Goal: Task Accomplishment & Management: Complete application form

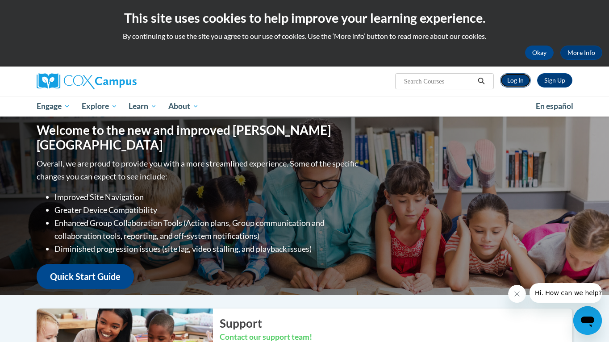
click at [517, 81] on link "Log In" at bounding box center [515, 80] width 31 height 14
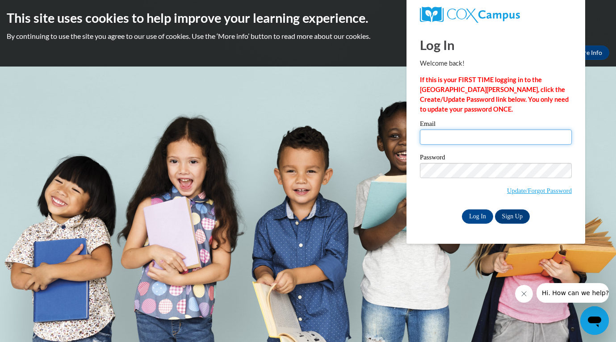
click at [479, 141] on input "Email" at bounding box center [496, 136] width 152 height 15
type input "Mbaldwin@youngstowndiocese.org"
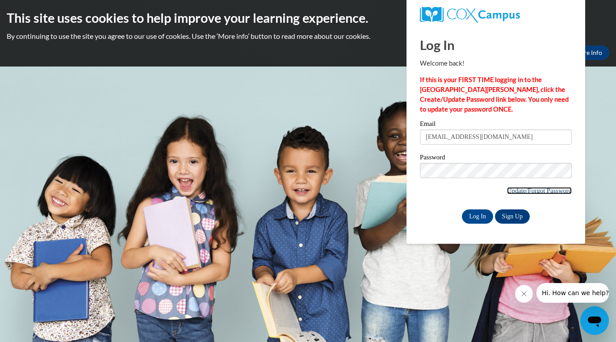
click at [507, 187] on link "Update/Forgot Password" at bounding box center [539, 190] width 65 height 7
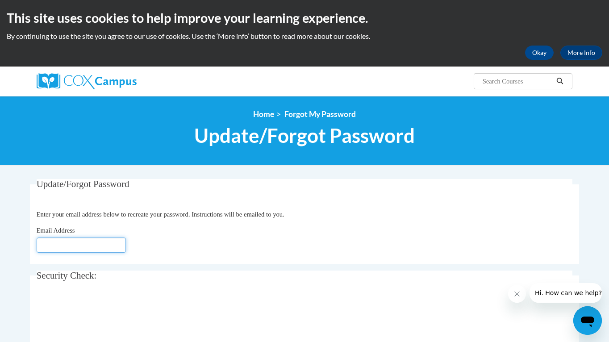
click at [102, 245] on input "Email Address" at bounding box center [81, 244] width 89 height 15
type input "Mbaldwin@youngstowndiocese.org"
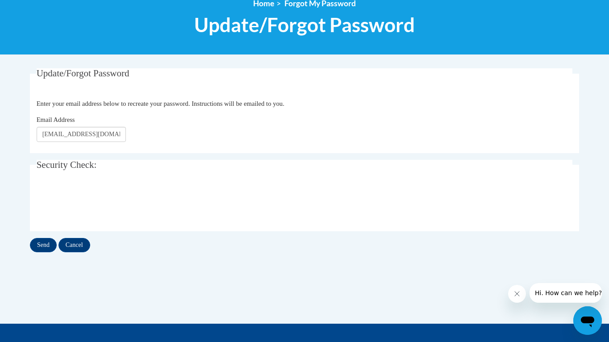
scroll to position [113, 0]
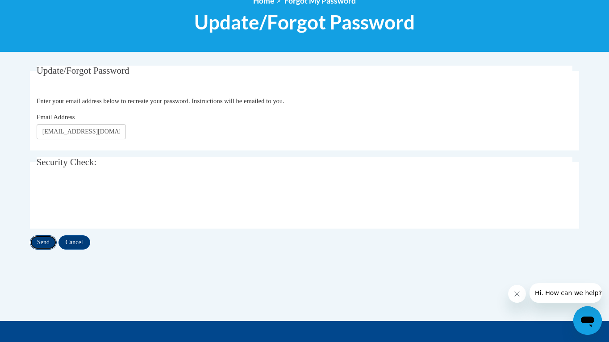
click at [45, 242] on input "Send" at bounding box center [43, 242] width 27 height 14
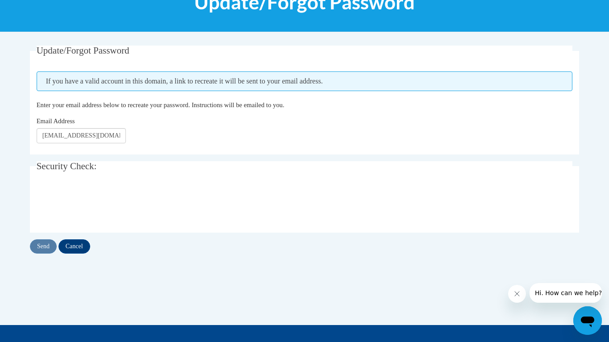
scroll to position [145, 0]
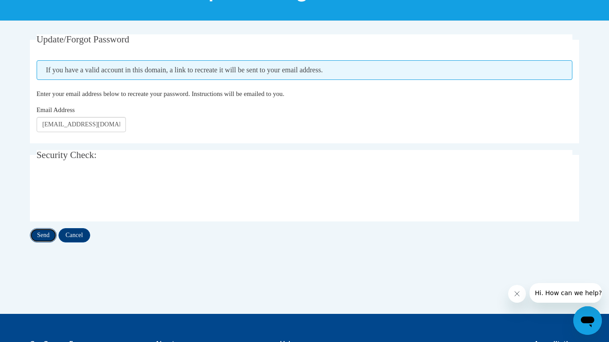
click at [43, 234] on input "Send" at bounding box center [43, 235] width 27 height 14
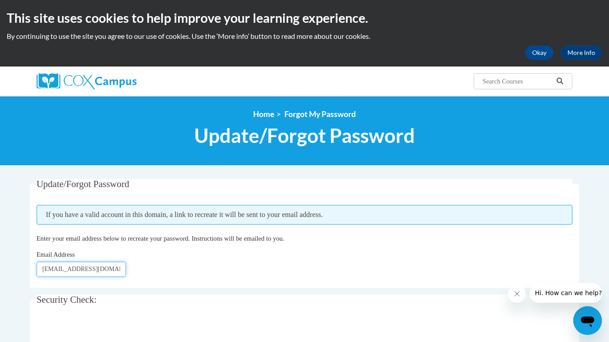
click at [85, 272] on input "Mbaldwin@youngstowndiocese.org" at bounding box center [81, 269] width 89 height 15
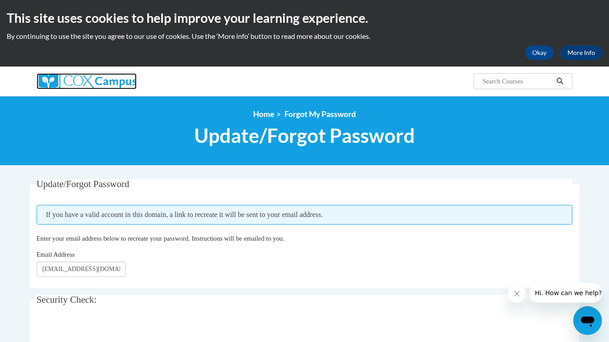
click at [114, 82] on img at bounding box center [87, 81] width 100 height 16
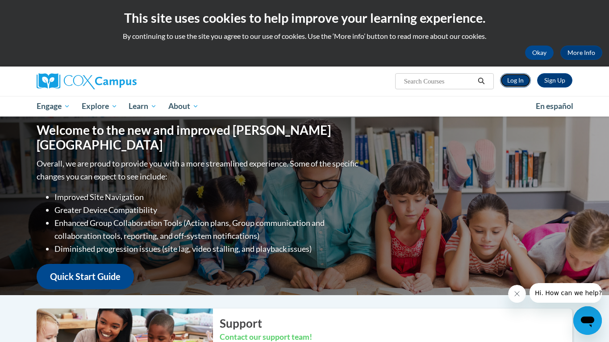
click at [513, 82] on link "Log In" at bounding box center [515, 80] width 31 height 14
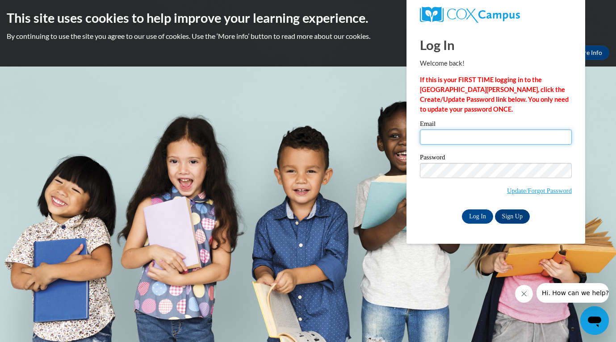
click at [553, 137] on input "Email" at bounding box center [496, 136] width 152 height 15
type input "mbaldwin@youngstowndiocese.org"
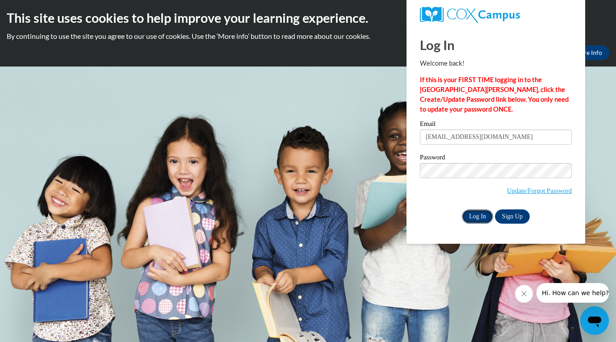
click at [476, 212] on input "Log In" at bounding box center [477, 216] width 31 height 14
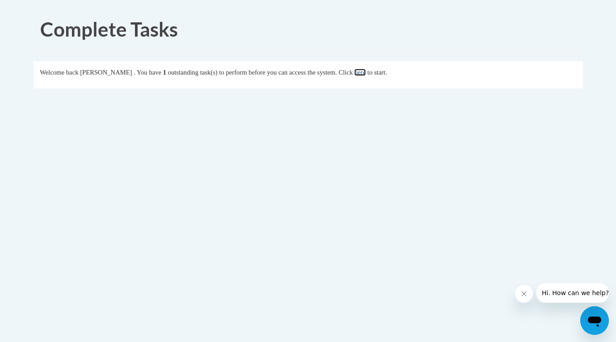
click at [365, 73] on link "here" at bounding box center [359, 72] width 11 height 7
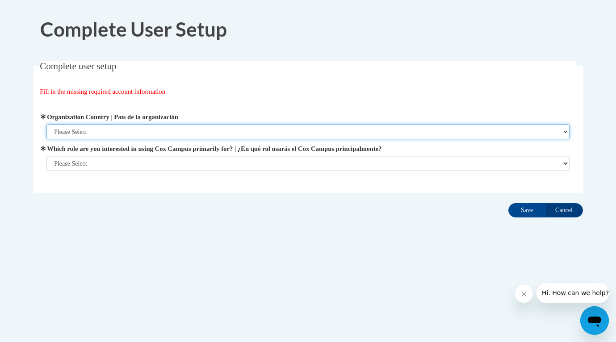
click at [409, 132] on select "Please Select United States | Estados Unidos Outside of the United States | Fue…" at bounding box center [307, 131] width 523 height 15
select select "ad49bcad-a171-4b2e-b99c-48b446064914"
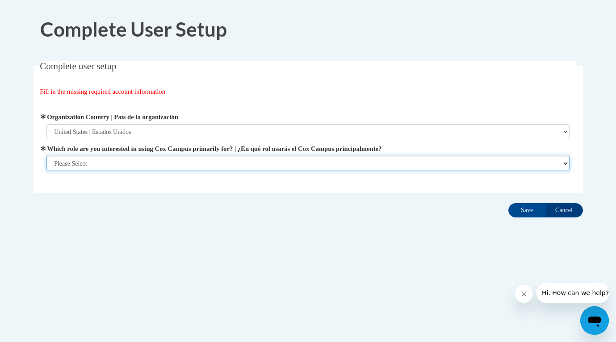
click at [400, 160] on select "Please Select College/University | Colegio/Universidad Community/Nonprofit Part…" at bounding box center [307, 163] width 523 height 15
select select "fbf2d438-af2f-41f8-98f1-81c410e29de3"
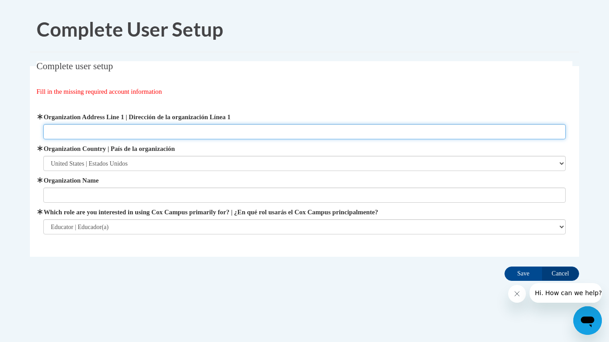
click at [183, 128] on input "Organization Address Line 1 | Dirección de la organización Línea 1" at bounding box center [304, 131] width 523 height 15
type input "604 Ist St. NE"
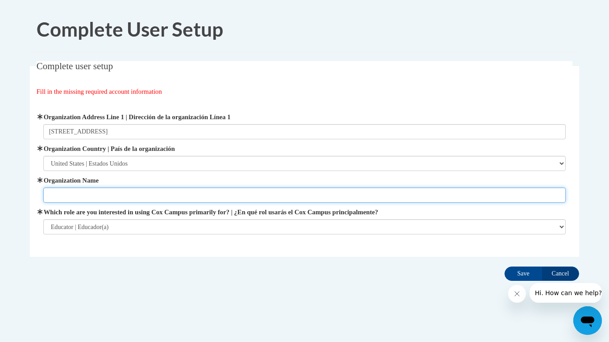
click at [160, 193] on input "Organization Name" at bounding box center [304, 194] width 523 height 15
type input "St. Mary School"
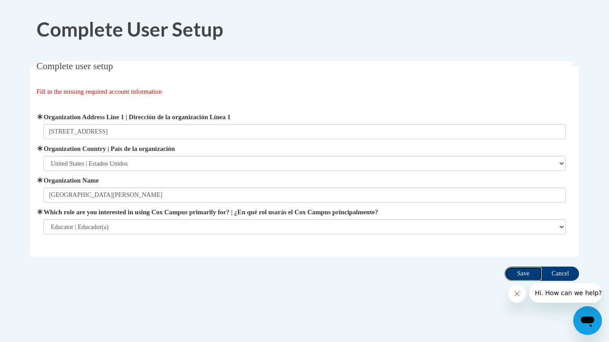
click at [523, 274] on input "Save" at bounding box center [522, 274] width 37 height 14
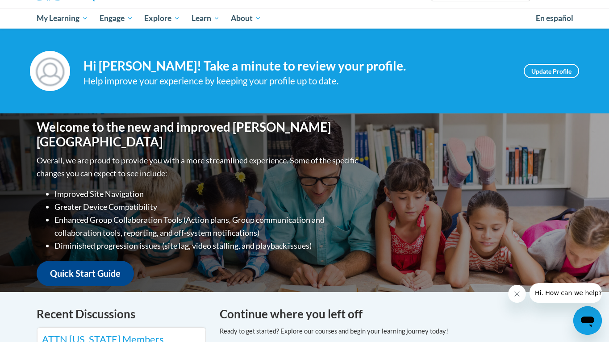
scroll to position [41, 0]
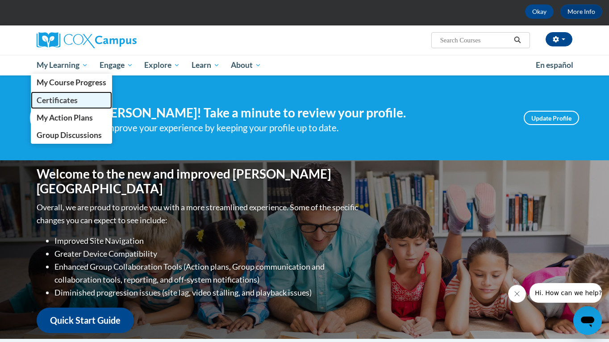
click at [70, 98] on span "Certificates" at bounding box center [57, 100] width 41 height 9
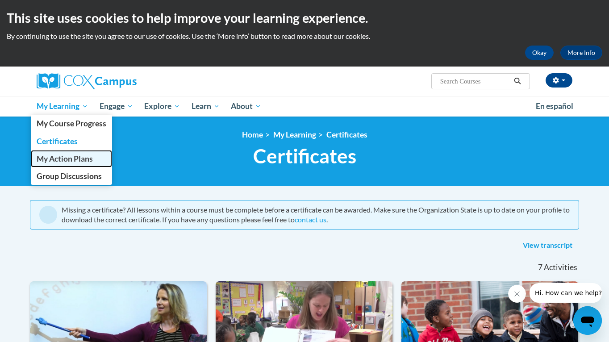
click at [68, 157] on span "My Action Plans" at bounding box center [65, 158] width 56 height 9
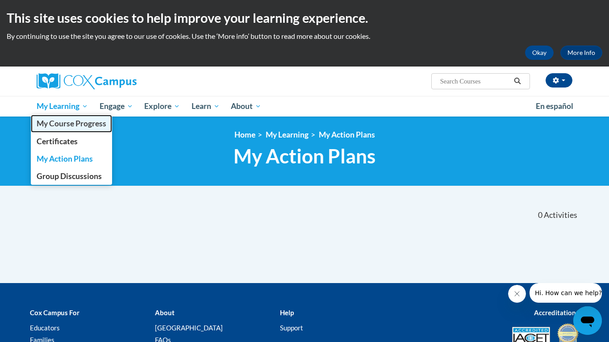
click at [80, 125] on span "My Course Progress" at bounding box center [72, 123] width 70 height 9
